Goal: Task Accomplishment & Management: Manage account settings

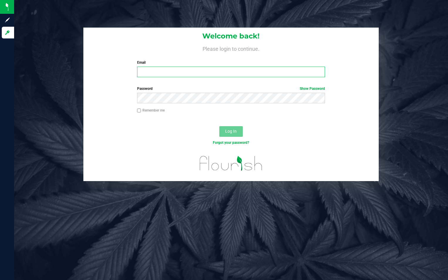
click at [151, 70] on input "Email" at bounding box center [231, 72] width 188 height 11
type input "[EMAIL_ADDRESS][DOMAIN_NAME]"
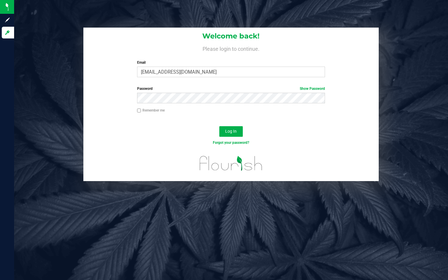
click at [141, 111] on input "Remember me" at bounding box center [139, 111] width 4 height 4
checkbox input "true"
click at [225, 132] on span "Log In" at bounding box center [230, 131] width 11 height 5
click at [229, 133] on span "Log In" at bounding box center [230, 131] width 11 height 5
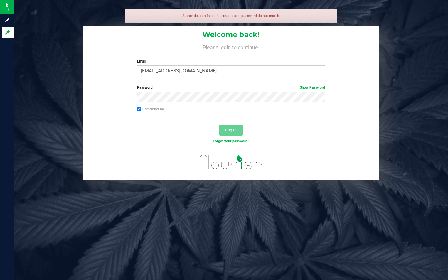
click at [370, 18] on div "Authentication failed. Username and password do not match. Welcome back! Please…" at bounding box center [231, 140] width 434 height 280
